Goal: Task Accomplishment & Management: Manage account settings

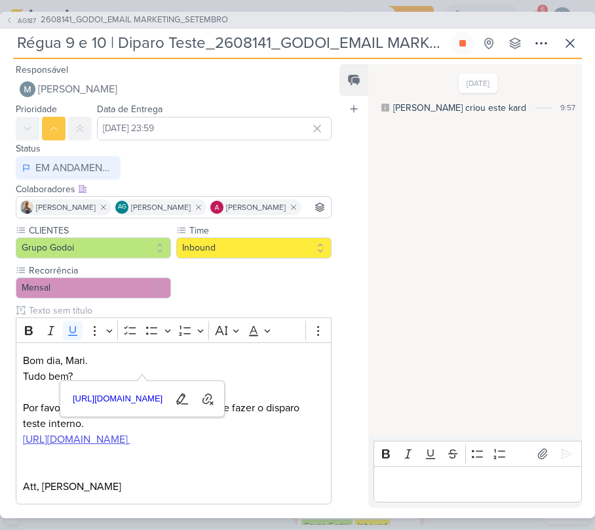
scroll to position [106, 0]
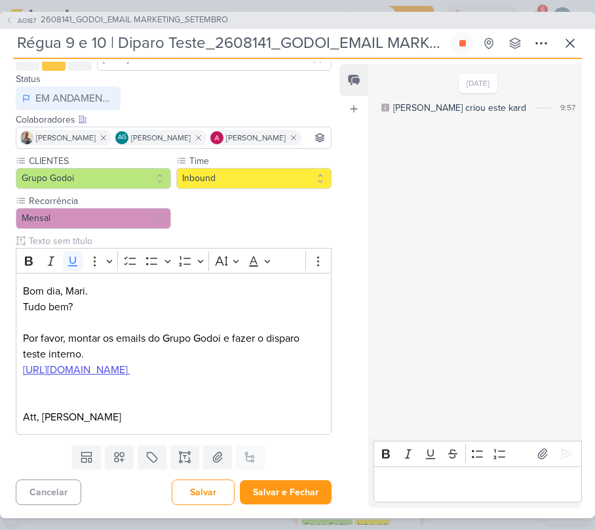
click at [431, 263] on div "[DATE] [PERSON_NAME] criou este kard 9:57" at bounding box center [475, 251] width 212 height 371
click at [561, 43] on button at bounding box center [571, 43] width 24 height 24
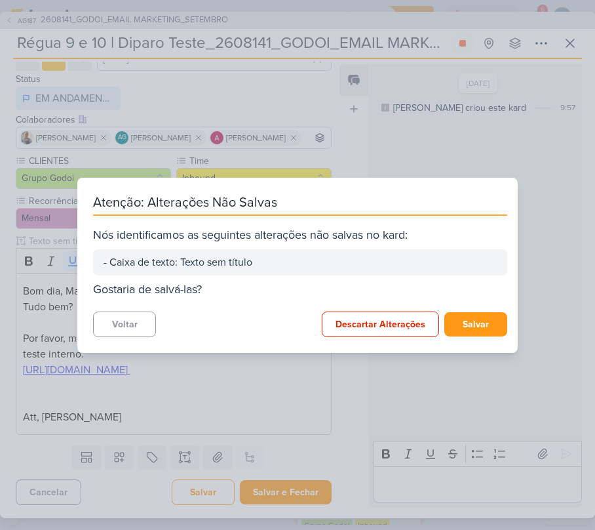
click at [164, 337] on div "Atenção: Alterações Não Salvas Nós identificamos as seguintes alterações não sa…" at bounding box center [297, 265] width 441 height 175
click at [98, 311] on button "Voltar" at bounding box center [124, 324] width 63 height 26
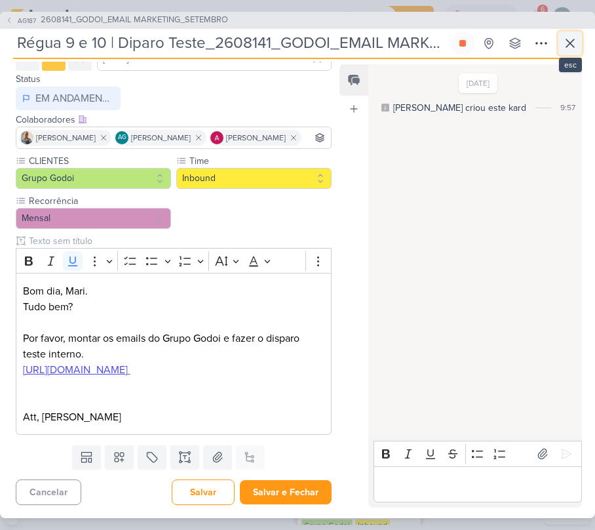
click at [570, 43] on icon at bounding box center [571, 43] width 8 height 8
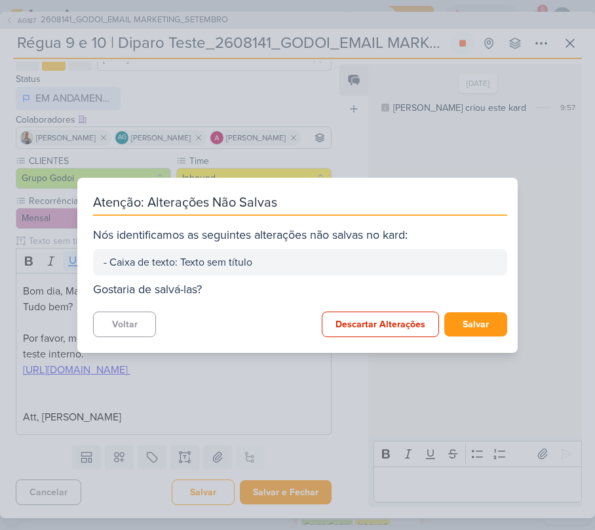
click at [464, 310] on div "Atenção: Alterações Não Salvas Nós identificamos as seguintes alterações não sa…" at bounding box center [297, 265] width 441 height 175
click at [467, 315] on button "Salvar" at bounding box center [476, 324] width 63 height 24
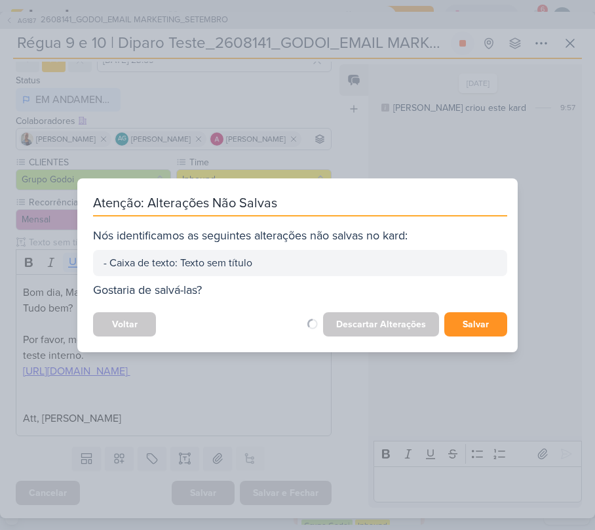
scroll to position [104, 0]
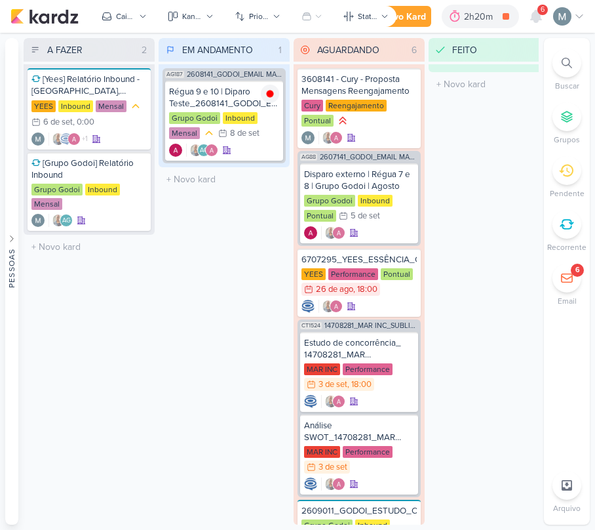
click at [573, 286] on div "6" at bounding box center [567, 278] width 29 height 29
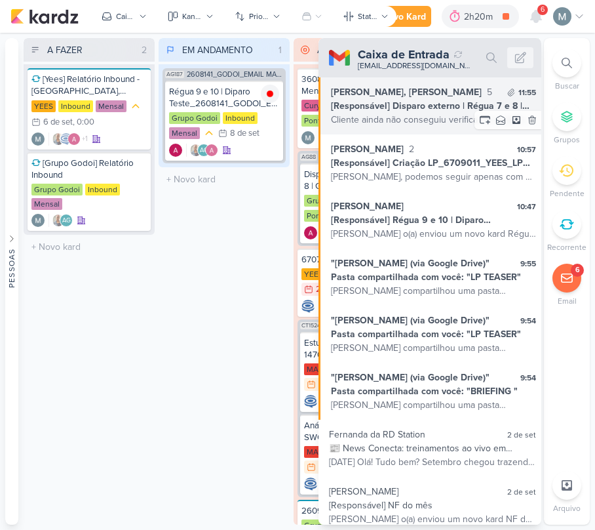
click at [391, 104] on div "[Responsável] Disparo externo | Régua 7 e 8 | Grupo Godoi | Agosto" at bounding box center [433, 106] width 205 height 14
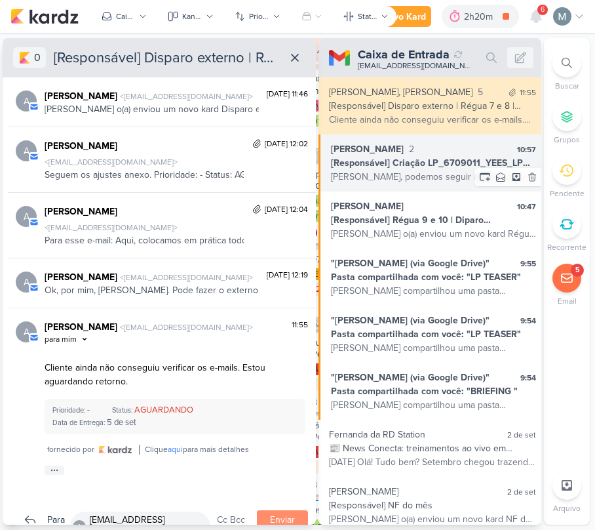
click at [404, 160] on div "[Responsável] Criação LP_6709011_YEES_LP MEETING_PARQUE [GEOGRAPHIC_DATA]" at bounding box center [433, 163] width 205 height 14
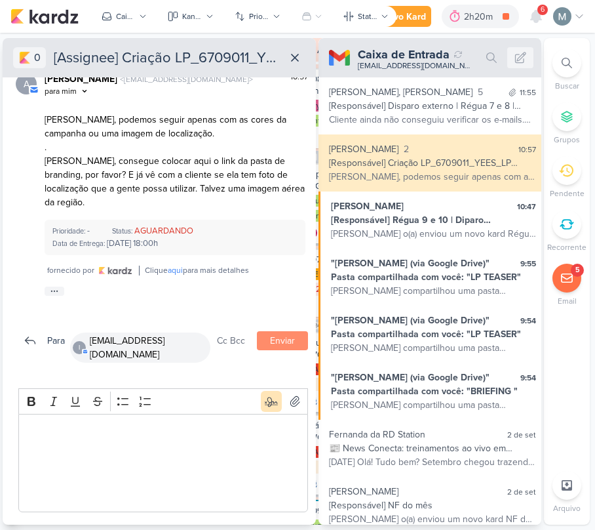
scroll to position [0, 0]
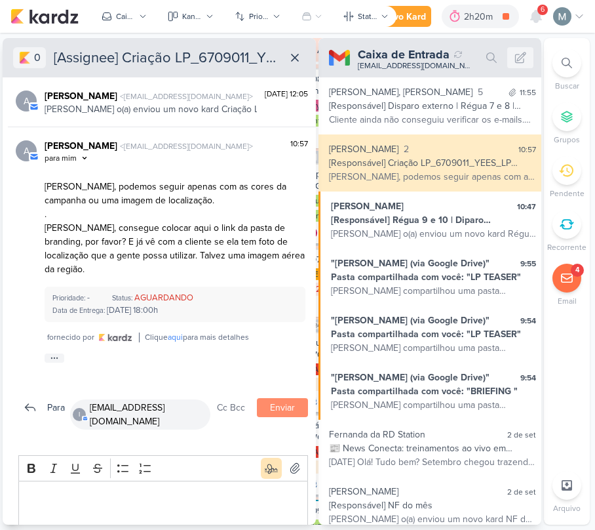
click at [297, 43] on div "0 [Assignee] Criação LP_6709011_YEES_LP MEETING_PARQUE [GEOGRAPHIC_DATA] kardz …" at bounding box center [159, 57] width 313 height 39
click at [292, 60] on icon at bounding box center [295, 57] width 7 height 7
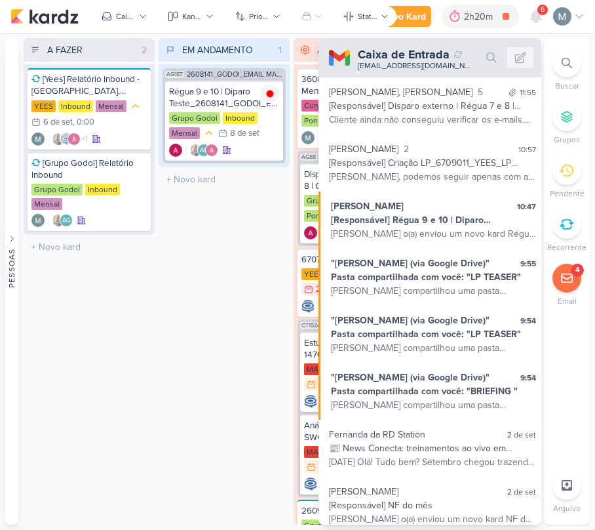
click at [578, 269] on div "4" at bounding box center [578, 270] width 4 height 10
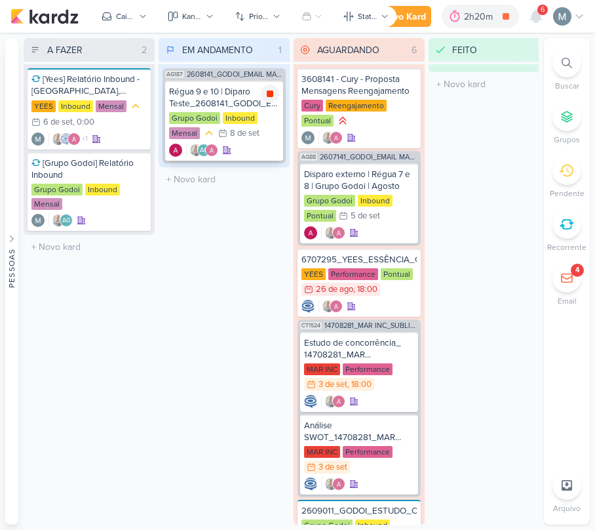
click at [274, 92] on icon at bounding box center [270, 94] width 10 height 10
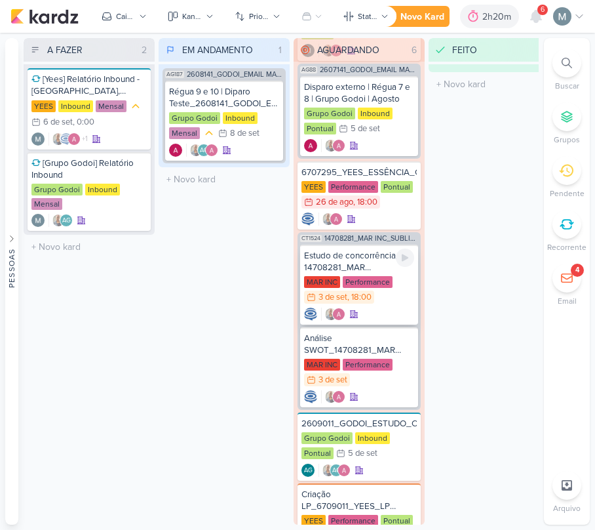
scroll to position [155, 0]
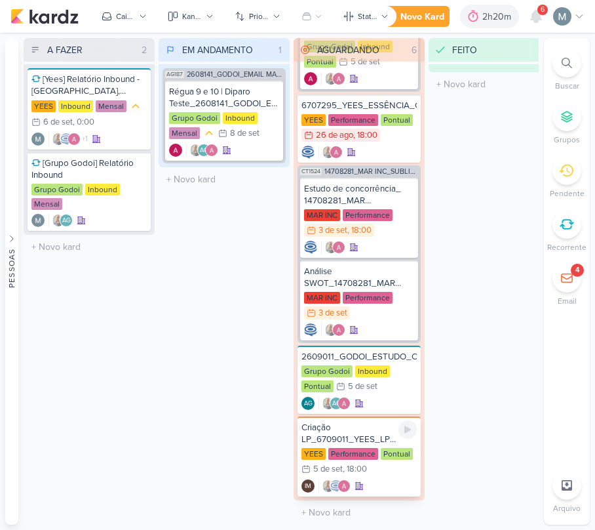
click at [365, 425] on div "Criação LP_6709011_YEES_LP MEETING_PARQUE [GEOGRAPHIC_DATA]" at bounding box center [359, 434] width 115 height 24
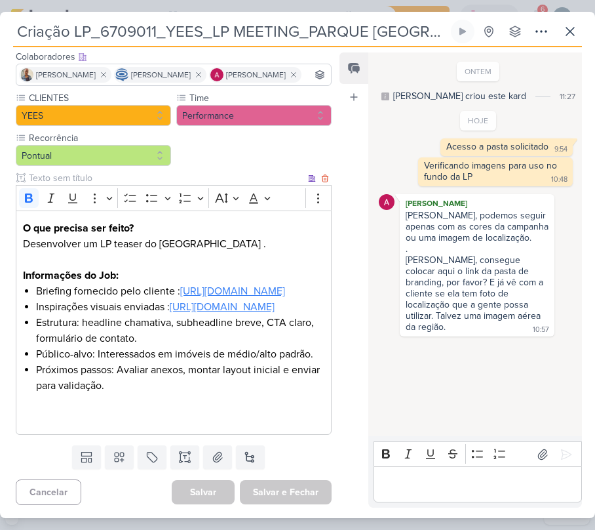
scroll to position [203, 0]
click at [563, 29] on icon at bounding box center [571, 32] width 16 height 16
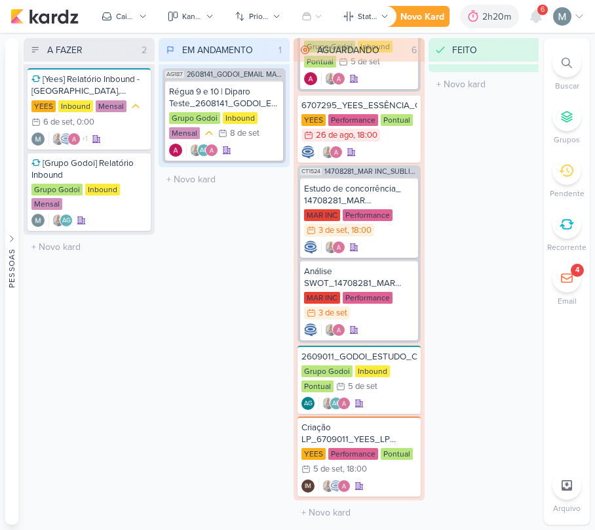
click at [521, 16] on div "Novo Kard Ctrl + k 2h20m Sessão desligada... Hoje 2h20m Semana 7h49m Mês 7h49m" at bounding box center [481, 17] width 208 height 24
click at [535, 17] on icon at bounding box center [536, 16] width 10 height 12
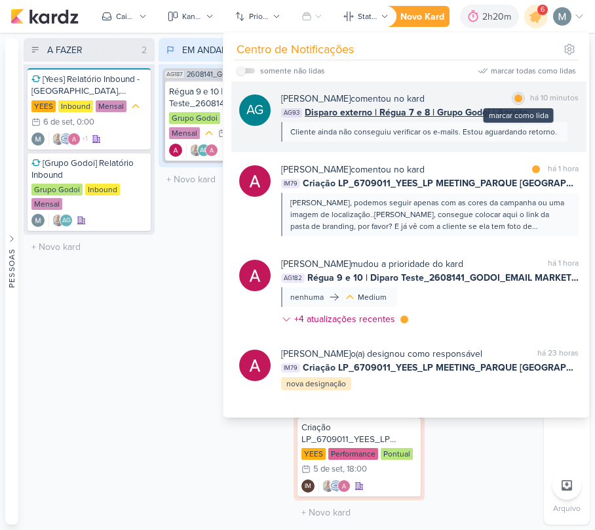
click at [512, 94] on div "marcar como lida" at bounding box center [518, 98] width 13 height 13
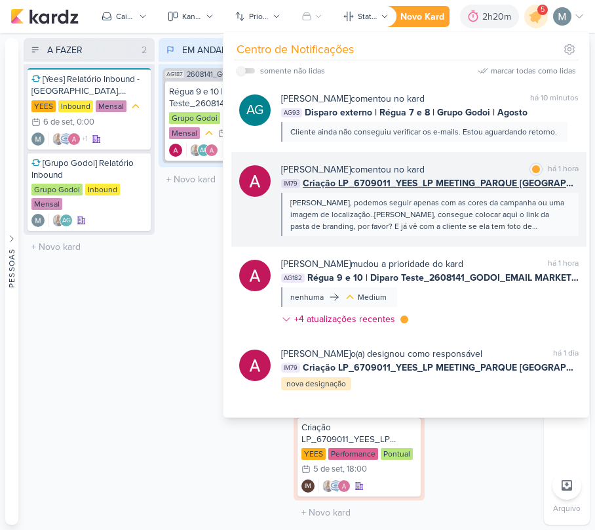
click at [310, 209] on div "[PERSON_NAME], podemos seguir apenas com as cores da campanha ou uma imagem de …" at bounding box center [430, 214] width 278 height 35
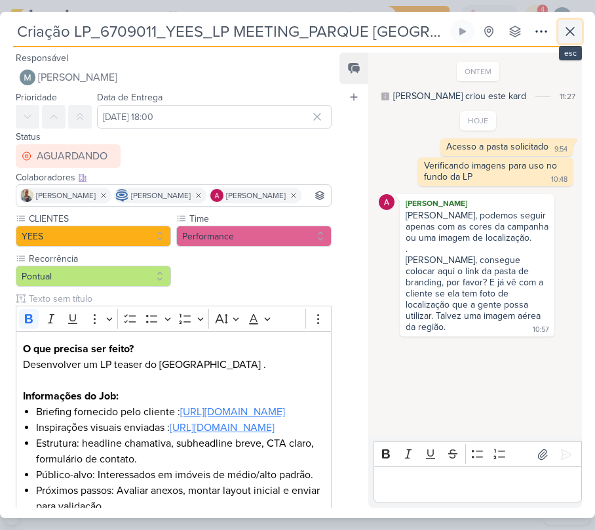
click at [575, 37] on icon at bounding box center [571, 32] width 16 height 16
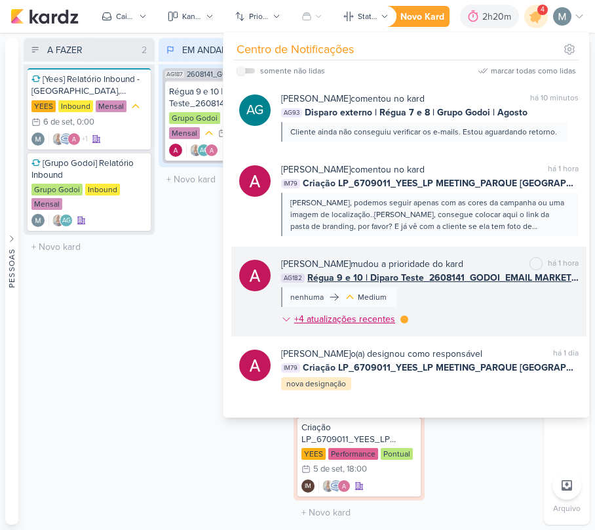
click at [391, 313] on div "+4 atualizações recentes" at bounding box center [346, 319] width 104 height 14
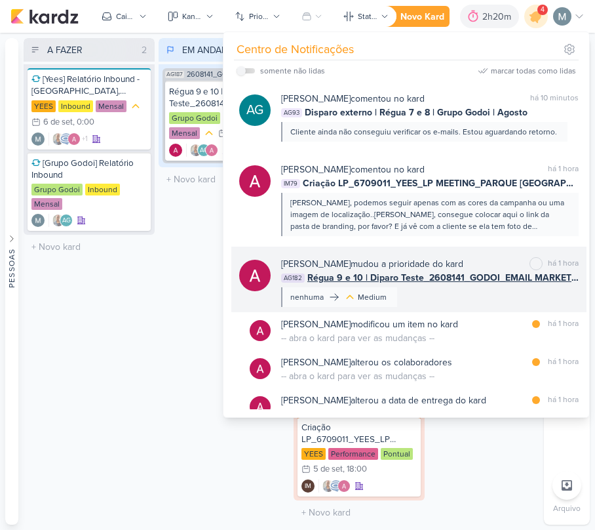
scroll to position [87, 0]
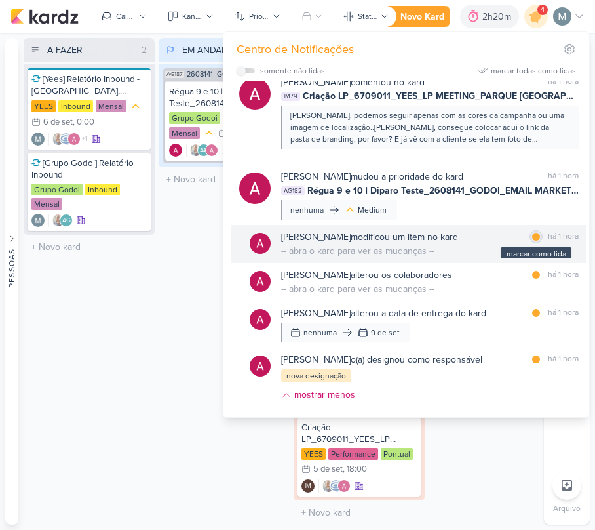
click at [534, 237] on div at bounding box center [536, 237] width 8 height 8
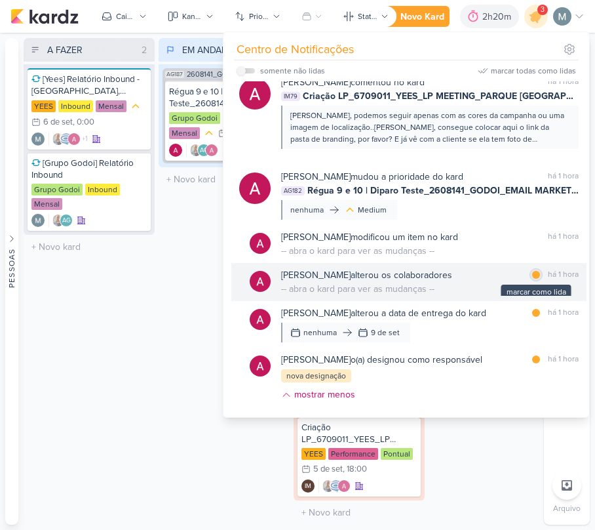
click at [533, 271] on div at bounding box center [536, 275] width 8 height 8
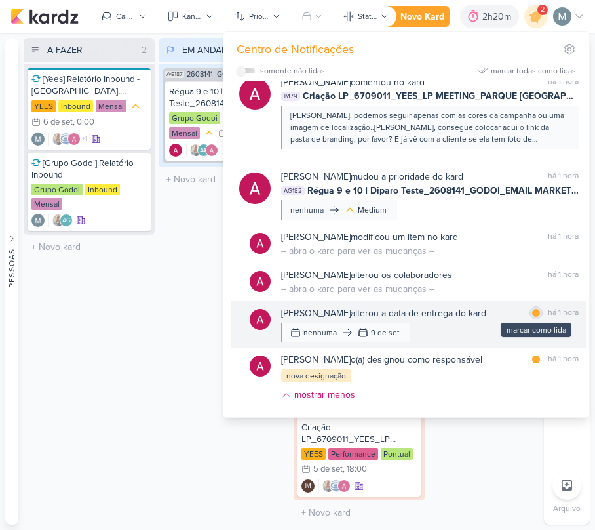
click at [534, 315] on div at bounding box center [536, 313] width 8 height 8
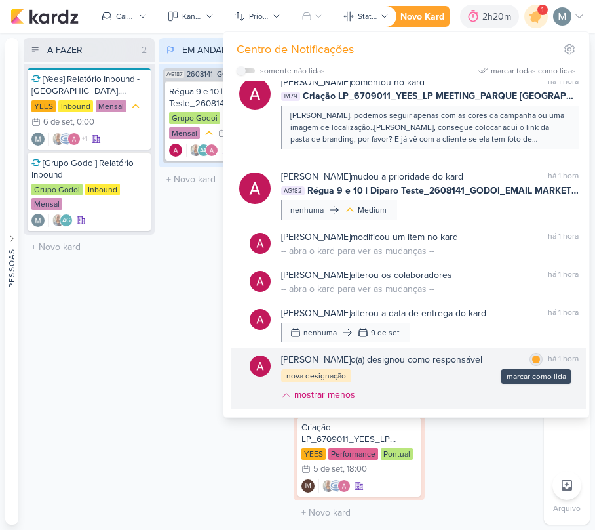
click at [534, 354] on div "marcar como lida" at bounding box center [536, 359] width 13 height 13
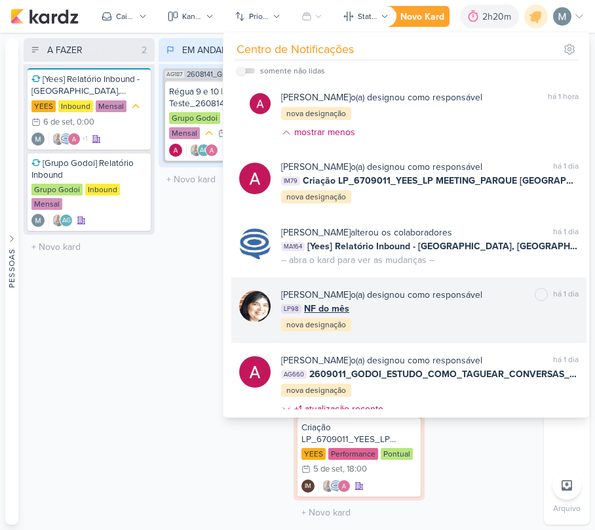
scroll to position [0, 0]
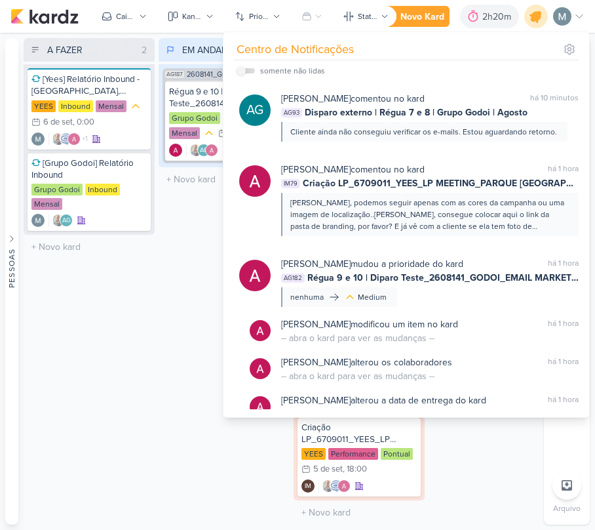
click at [544, 17] on icon at bounding box center [536, 16] width 22 height 22
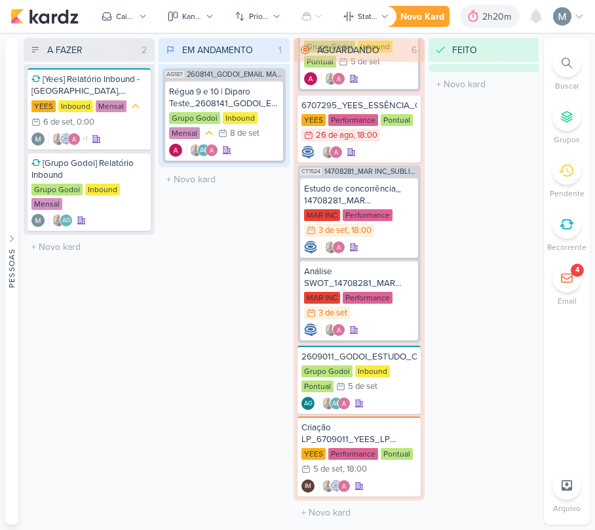
click at [569, 278] on icon at bounding box center [567, 278] width 10 height 9
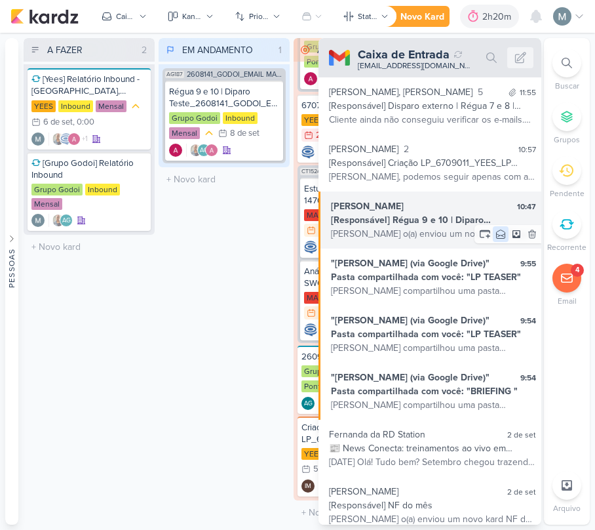
click at [497, 235] on icon at bounding box center [501, 234] width 9 height 9
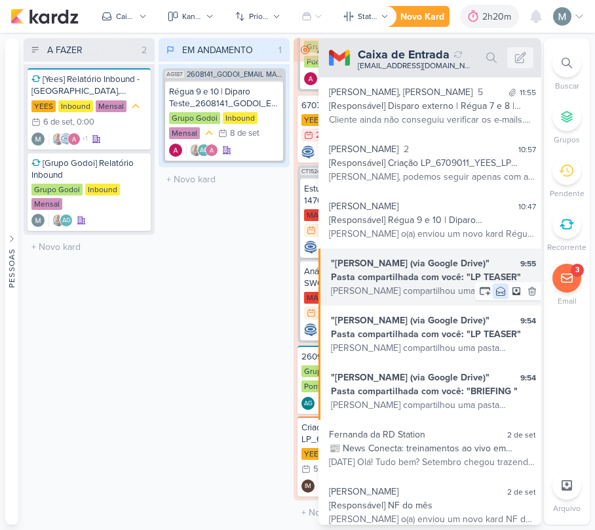
click at [499, 289] on icon at bounding box center [501, 291] width 10 height 10
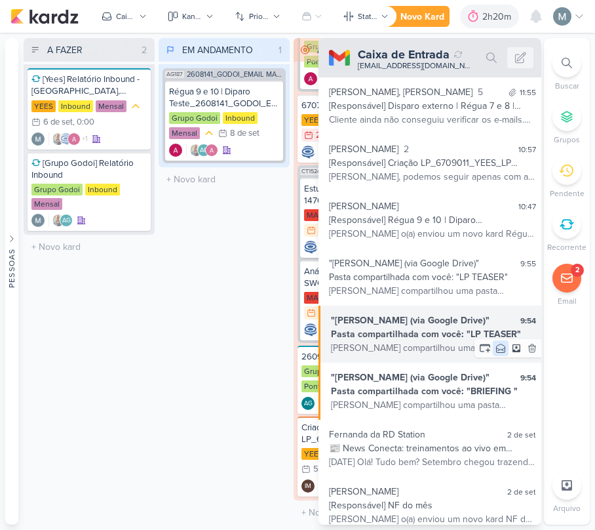
click at [496, 348] on icon at bounding box center [501, 348] width 10 height 10
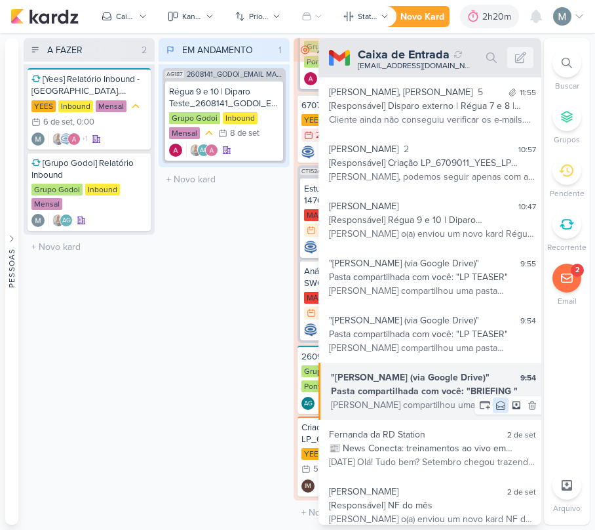
click at [493, 412] on button at bounding box center [501, 405] width 16 height 16
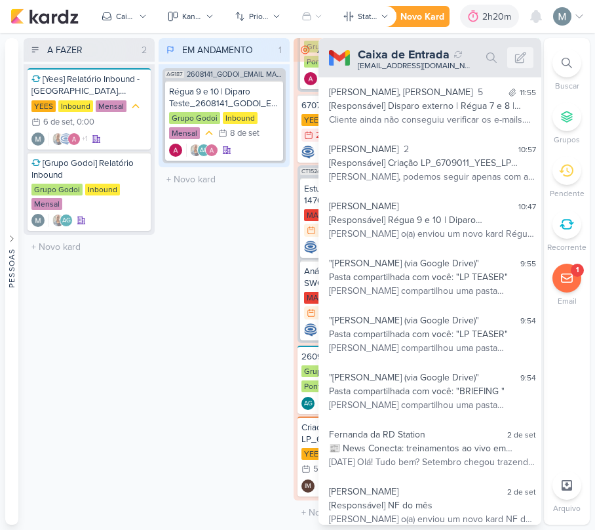
click at [77, 350] on div "A FAZER 2 Mover Para Esquerda Mover Para Direita [GEOGRAPHIC_DATA] [Yees] Relat…" at bounding box center [89, 281] width 131 height 487
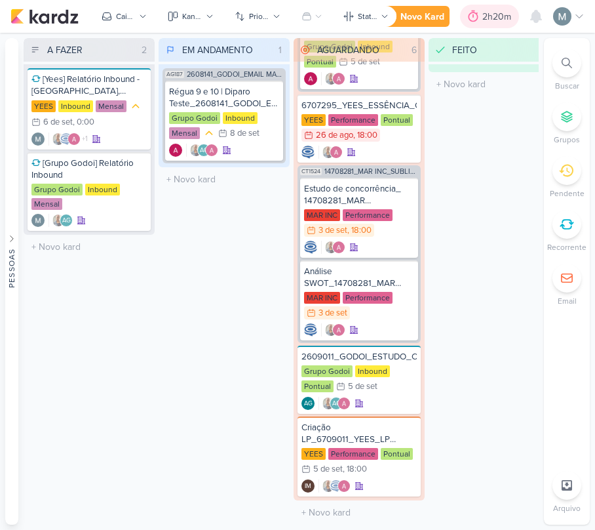
click at [485, 24] on div "2h20m" at bounding box center [489, 17] width 59 height 24
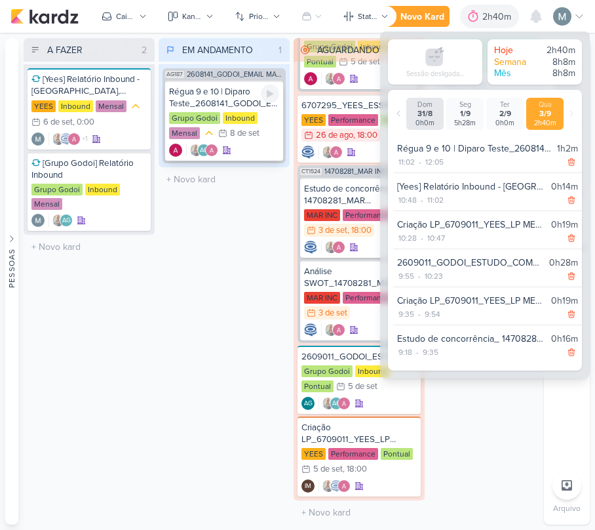
click at [279, 97] on div at bounding box center [270, 94] width 18 height 18
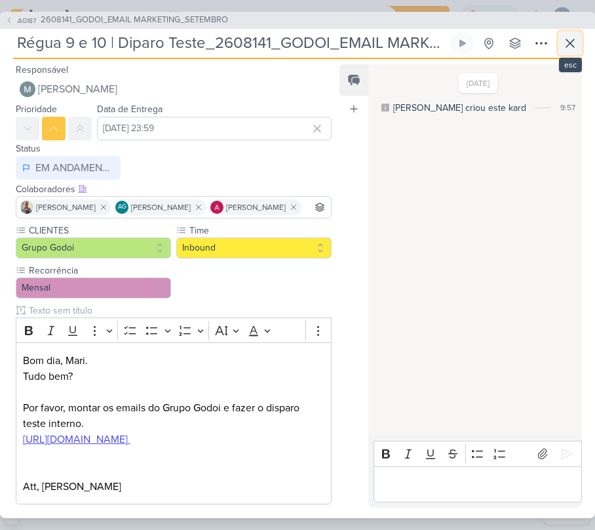
click at [578, 32] on button at bounding box center [571, 43] width 24 height 24
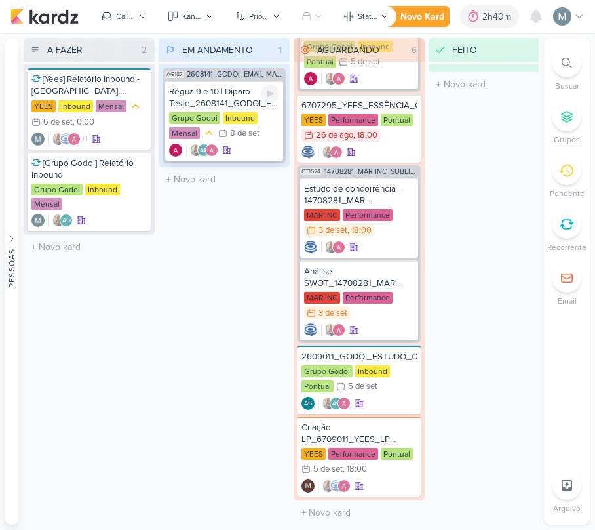
click at [258, 92] on div "Régua 9 e 10 | Diparo Teste_2608141_GODOI_EMAIL MARKETING_SETEMBRO" at bounding box center [224, 98] width 110 height 24
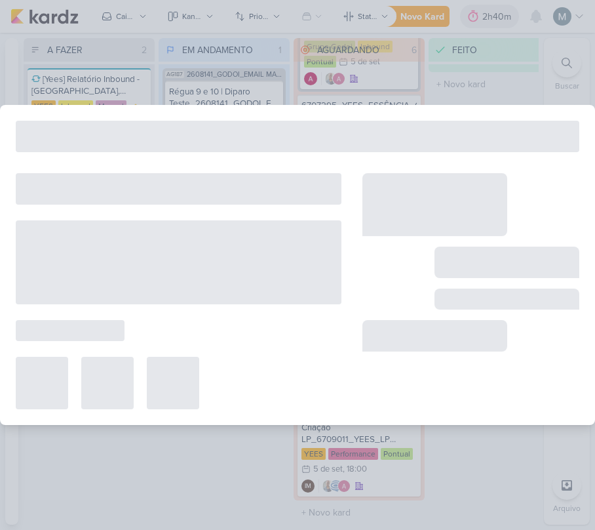
click at [273, 89] on div at bounding box center [297, 265] width 595 height 530
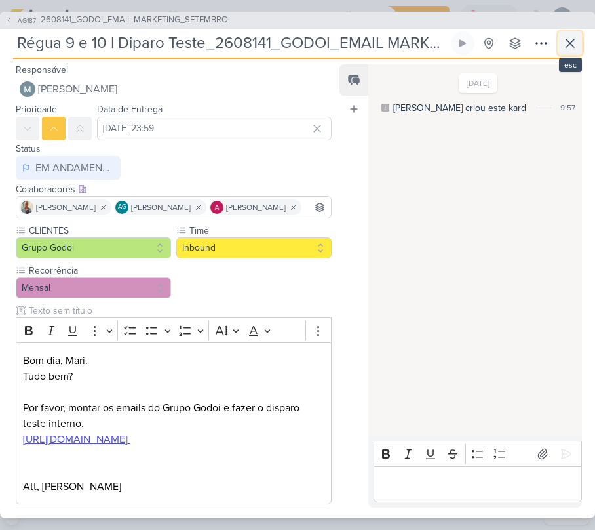
click at [575, 35] on icon at bounding box center [571, 43] width 16 height 16
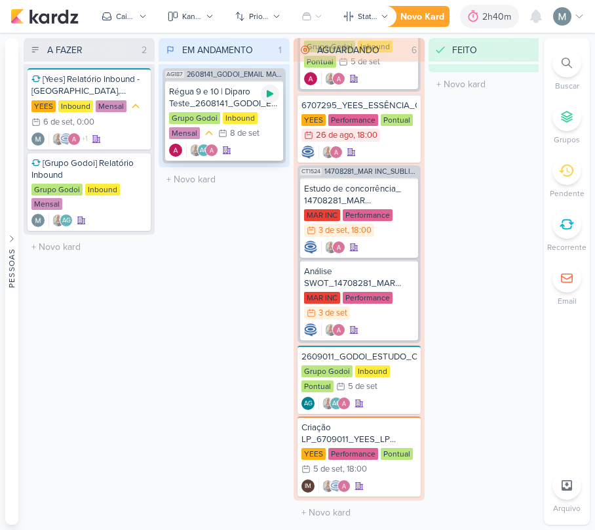
click at [269, 93] on icon at bounding box center [270, 93] width 7 height 7
click at [460, 21] on icon at bounding box center [455, 16] width 13 height 13
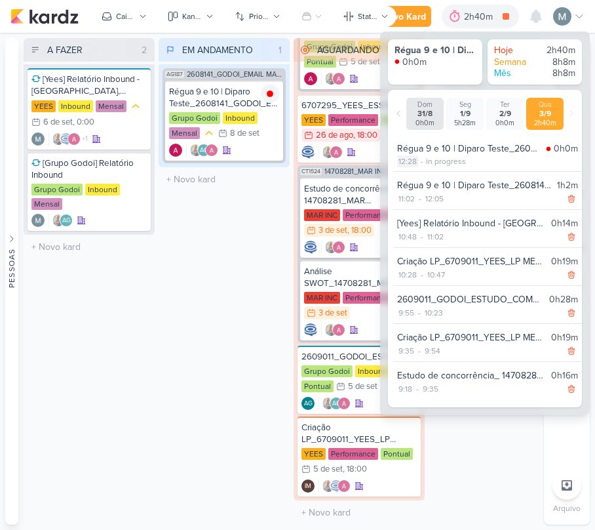
click at [409, 164] on div "12:28" at bounding box center [407, 161] width 21 height 12
select select "12"
click at [428, 180] on select "00 01 02 03 04 05 06 07 08 09 10 11 12 13 14 15 16 17 18 19 20 21 22 23 24 25 2…" at bounding box center [430, 178] width 18 height 16
select select "10"
click at [421, 170] on select "00 01 02 03 04 05 06 07 08 09 10 11 12 13 14 15 16 17 18 19 20 21 22 23 24 25 2…" at bounding box center [430, 178] width 18 height 16
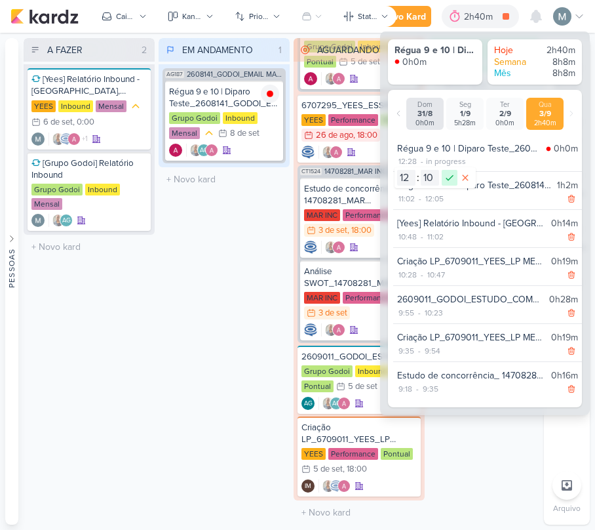
click at [451, 182] on icon at bounding box center [450, 178] width 16 height 16
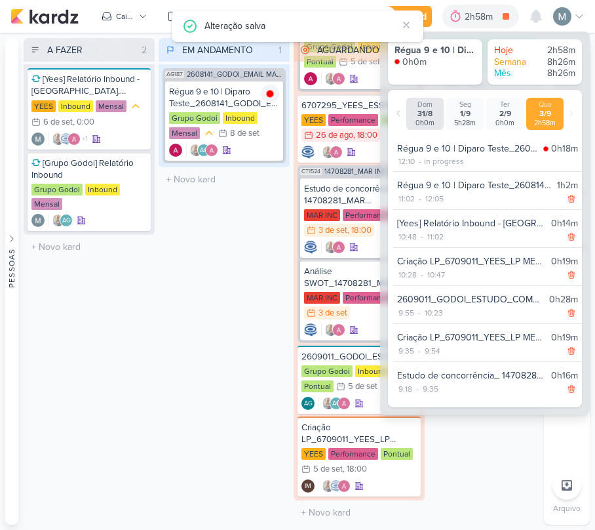
click at [226, 271] on div "EM ANDAMENTO 1 Mover Para Esquerda Mover Para Direita [GEOGRAPHIC_DATA] AG187 2…" at bounding box center [224, 281] width 131 height 487
